Goal: Task Accomplishment & Management: Complete application form

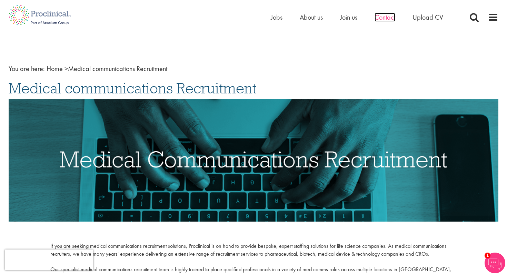
click at [387, 18] on span "Contact" at bounding box center [385, 17] width 21 height 9
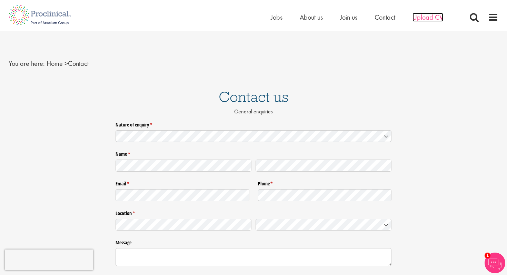
click at [427, 18] on span "Upload CV" at bounding box center [428, 17] width 31 height 9
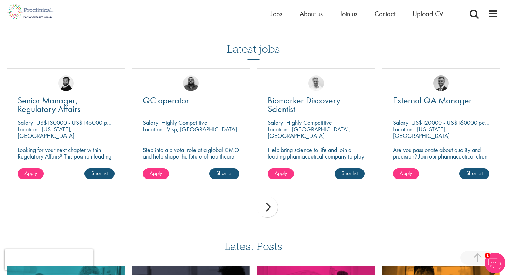
scroll to position [464, 0]
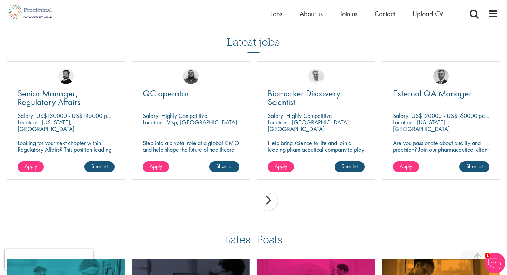
click at [267, 204] on div "next" at bounding box center [267, 200] width 21 height 21
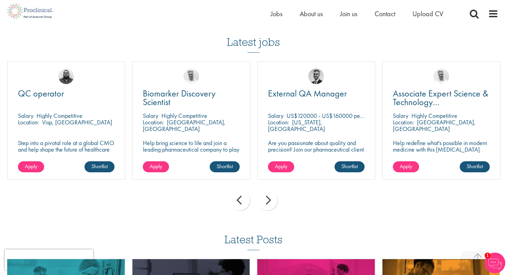
click at [267, 204] on div "next" at bounding box center [267, 200] width 21 height 21
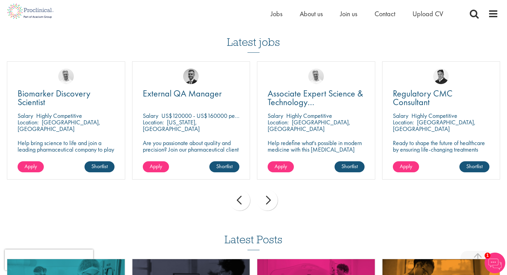
click at [267, 204] on div "next" at bounding box center [267, 200] width 21 height 21
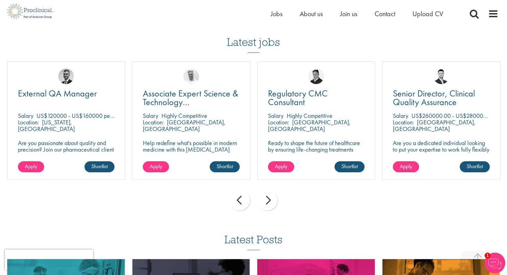
click at [267, 204] on div "next" at bounding box center [267, 200] width 21 height 21
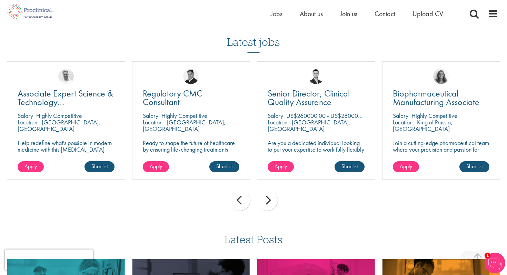
click at [267, 204] on div "next" at bounding box center [267, 200] width 21 height 21
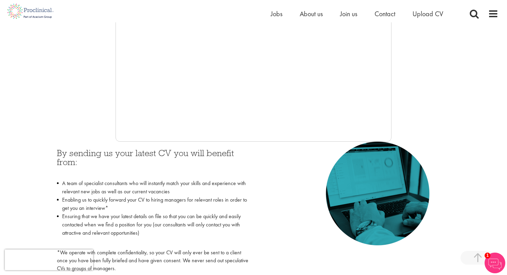
scroll to position [242, 0]
